Goal: Task Accomplishment & Management: Use online tool/utility

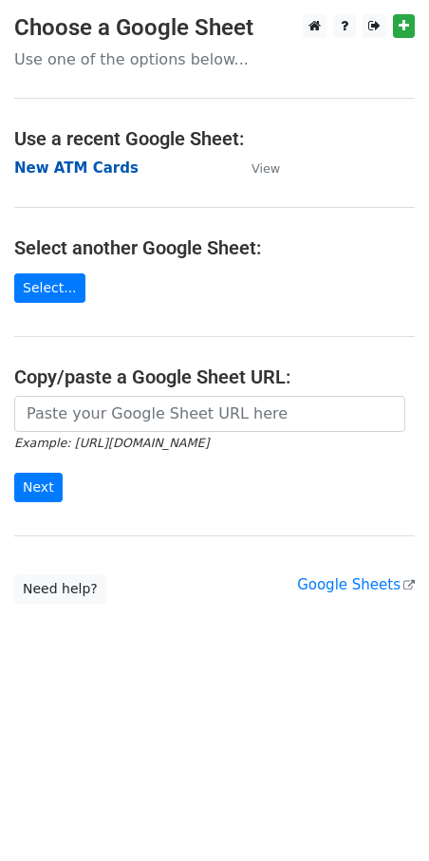
click at [94, 169] on strong "New ATM Cards" at bounding box center [76, 167] width 124 height 17
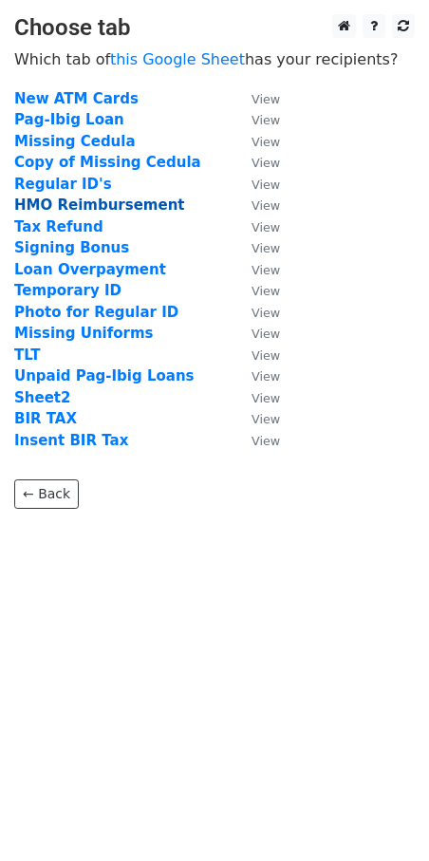
click at [65, 198] on strong "HMO Reimbursement" at bounding box center [99, 205] width 171 height 17
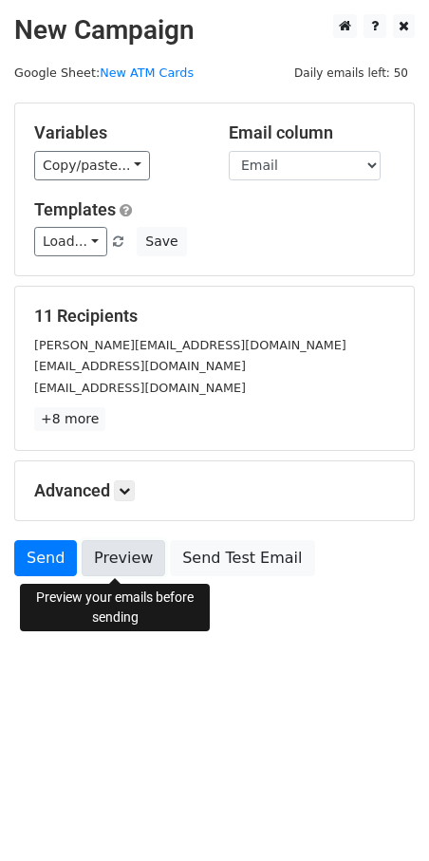
click at [125, 572] on link "Preview" at bounding box center [124, 558] width 84 height 36
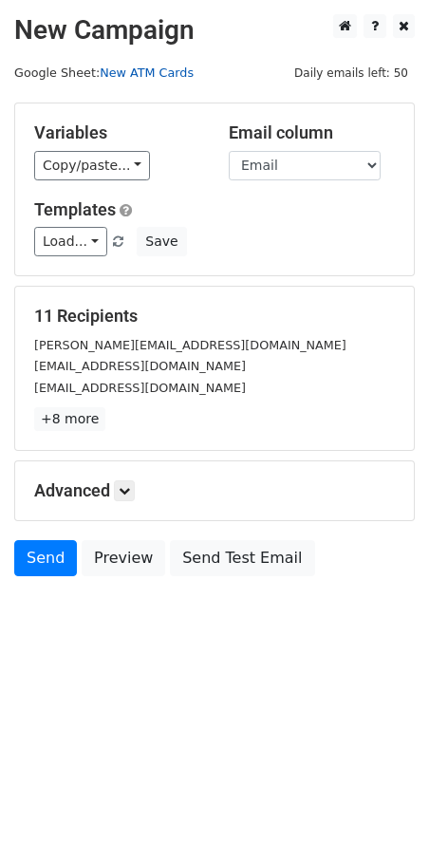
click at [134, 73] on link "New ATM Cards" at bounding box center [147, 73] width 94 height 14
click at [70, 420] on link "+8 more" at bounding box center [69, 419] width 71 height 24
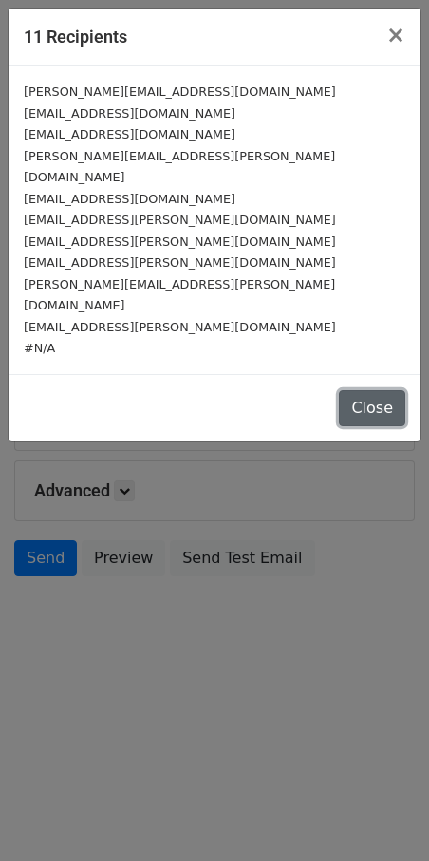
click at [381, 390] on button "Close" at bounding box center [372, 408] width 66 height 36
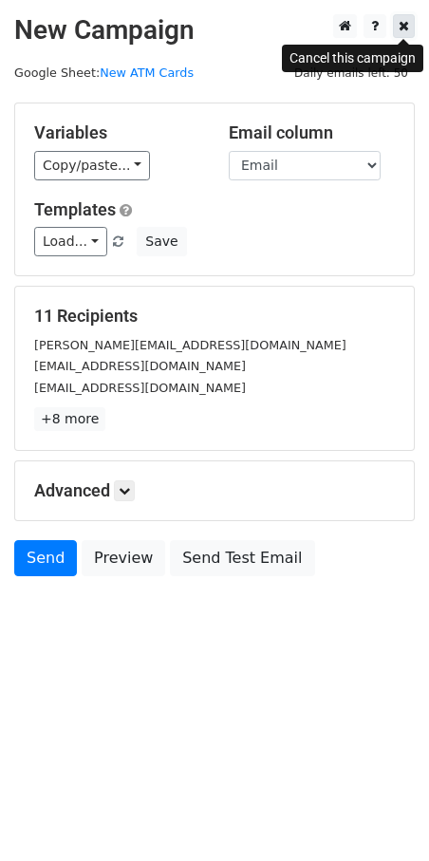
click at [409, 28] on link at bounding box center [404, 26] width 22 height 24
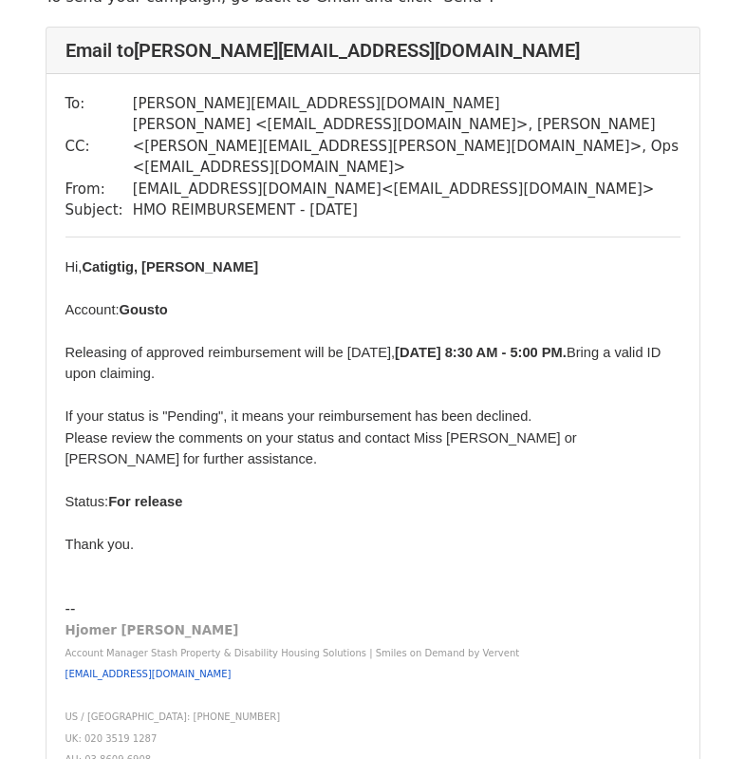
scroll to position [228, 0]
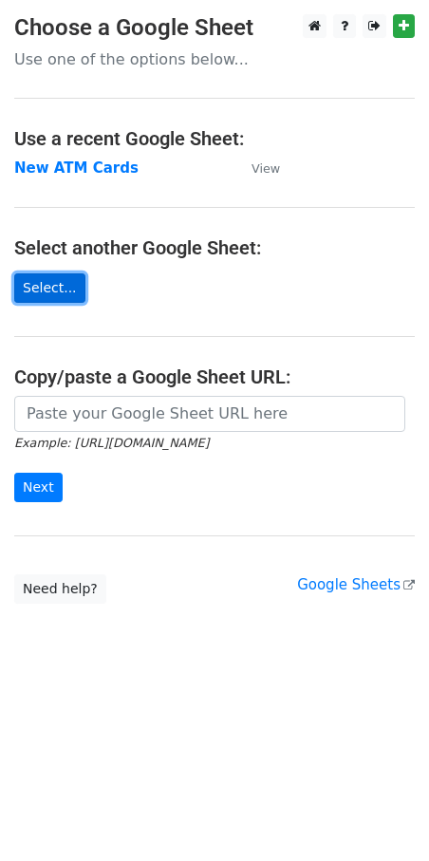
click at [50, 297] on link "Select..." at bounding box center [49, 287] width 71 height 29
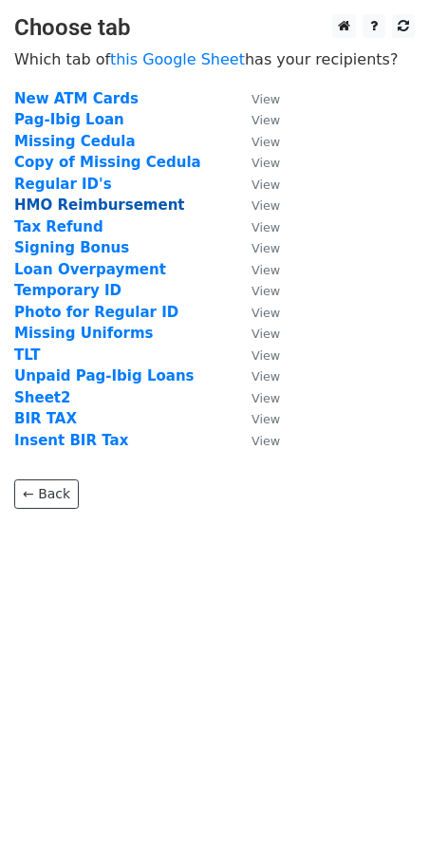
click at [130, 209] on strong "HMO Reimbursement" at bounding box center [99, 205] width 171 height 17
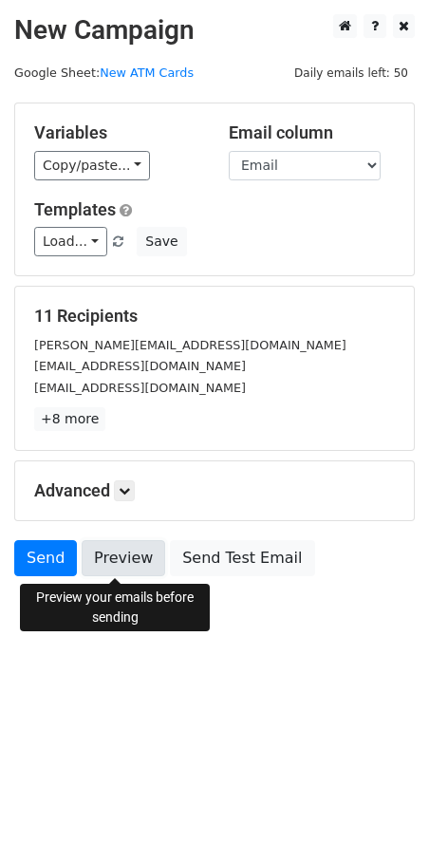
click at [139, 563] on link "Preview" at bounding box center [124, 558] width 84 height 36
